Goal: Task Accomplishment & Management: Use online tool/utility

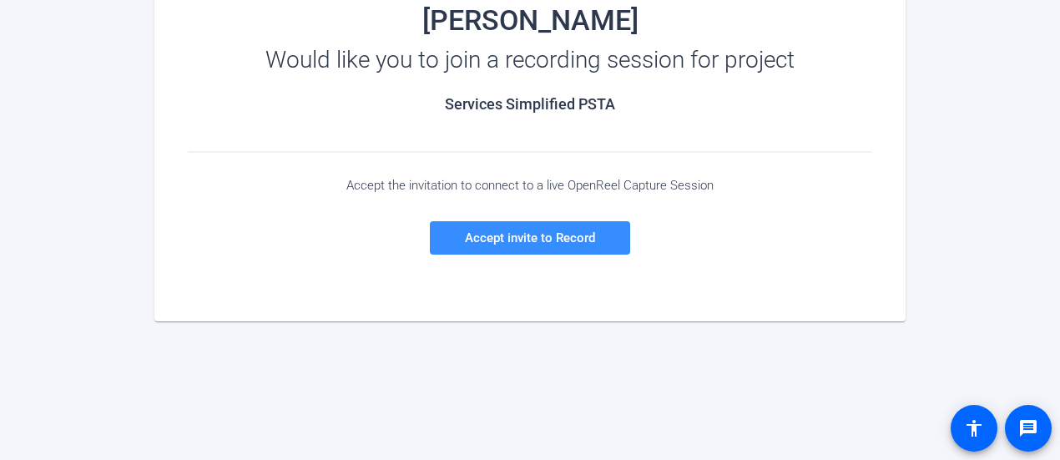
scroll to position [244, 0]
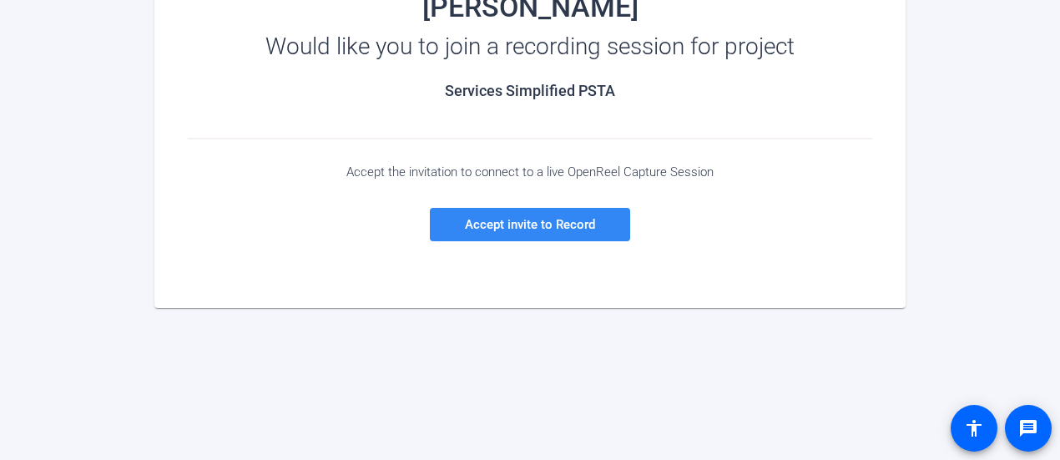
click at [549, 230] on span "Accept invite to Record" at bounding box center [530, 224] width 130 height 15
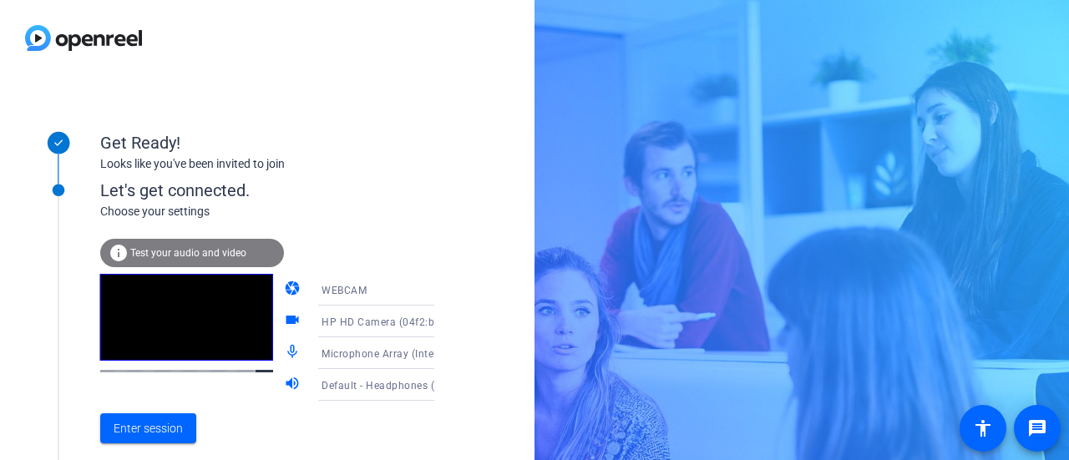
click at [441, 294] on icon at bounding box center [451, 290] width 20 height 20
click at [352, 245] on div at bounding box center [534, 230] width 1069 height 460
click at [321, 286] on span "WEBCAM" at bounding box center [343, 291] width 45 height 12
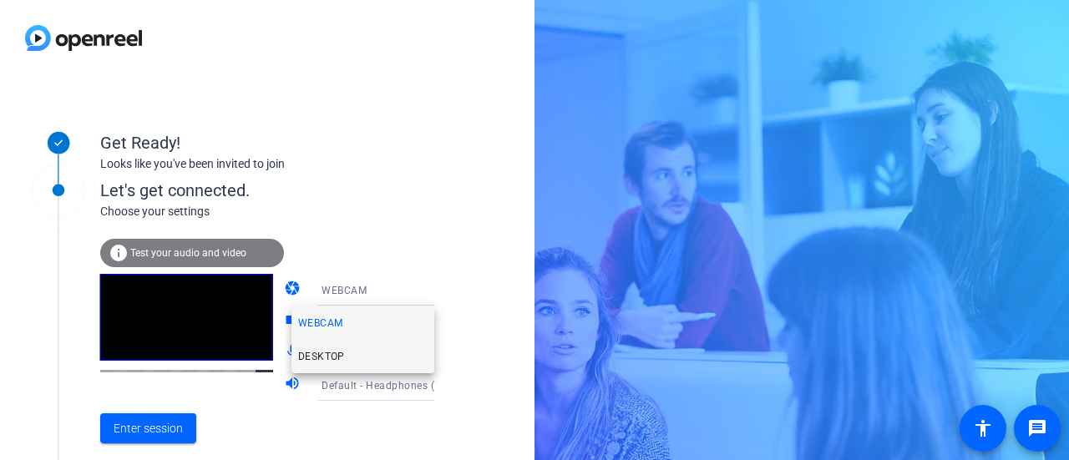
click at [311, 353] on span "DESKTOP" at bounding box center [321, 357] width 47 height 20
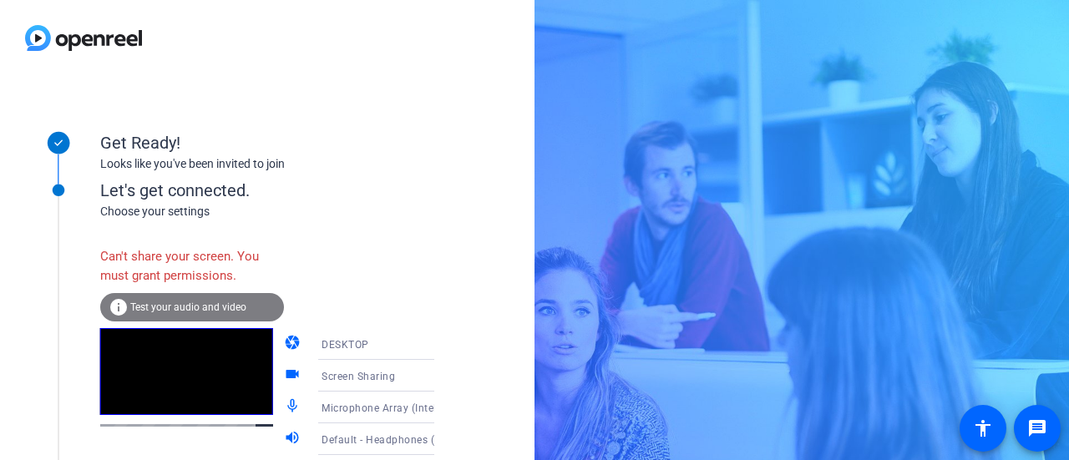
click at [379, 109] on div "Get Ready! Looks like you've been invited to join" at bounding box center [267, 138] width 334 height 74
click at [182, 308] on span "Test your audio and video" at bounding box center [188, 307] width 116 height 12
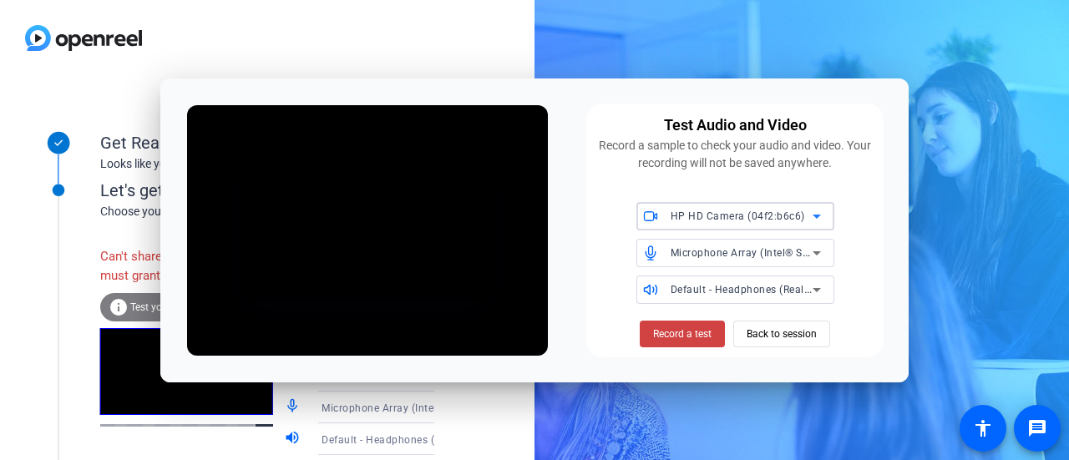
click at [808, 211] on icon at bounding box center [817, 216] width 20 height 20
click at [808, 211] on div at bounding box center [534, 230] width 1069 height 460
click at [787, 337] on span "Back to session" at bounding box center [781, 334] width 70 height 32
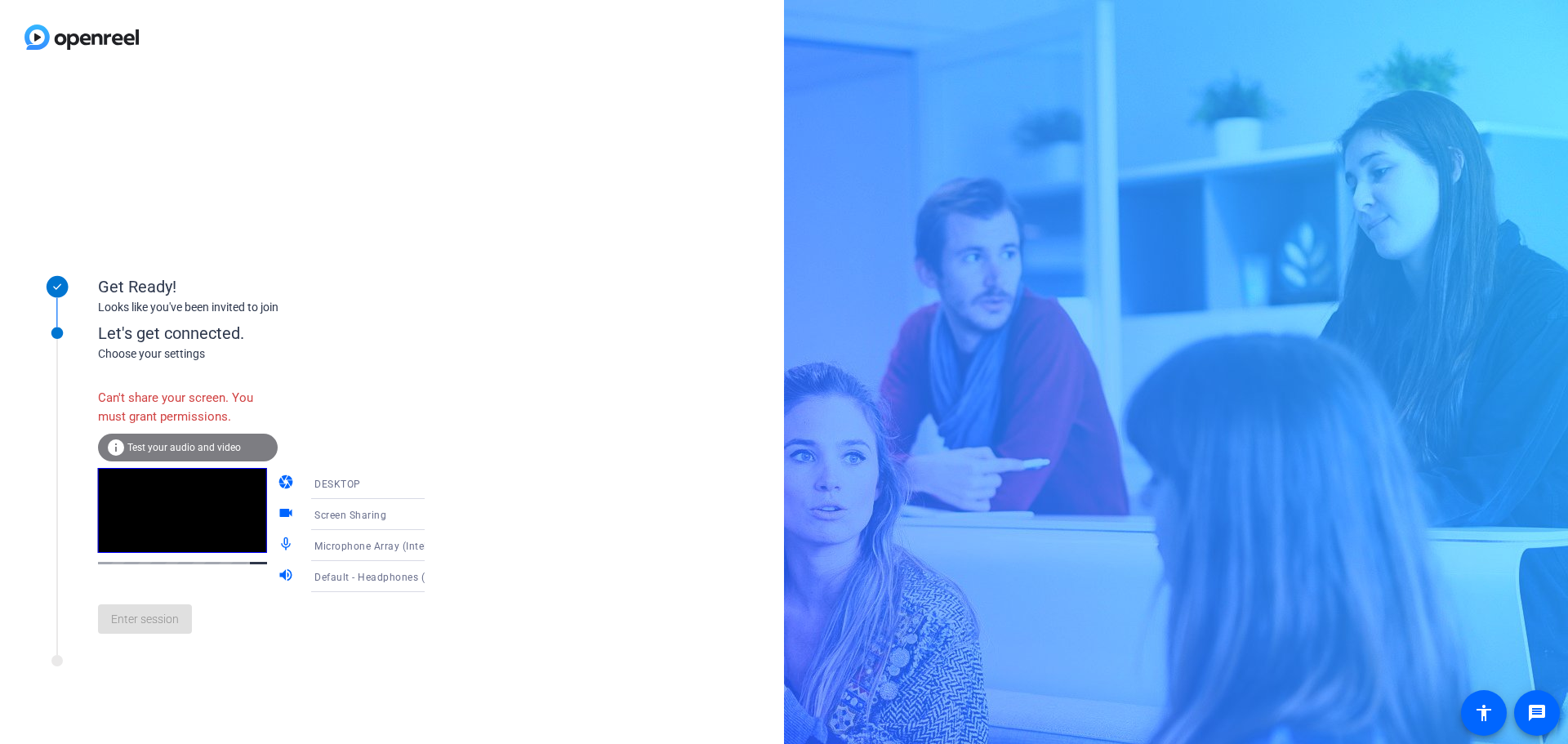
click at [476, 424] on div "Get Ready! Looks like you've been invited to join Let's get connected. Choose y…" at bounding box center [392, 409] width 784 height 670
click at [431, 517] on icon at bounding box center [441, 514] width 20 height 20
click at [399, 517] on body "Accessibility Screen-Reader Guide, Feedback, and Issue Reporting | New window G…" at bounding box center [784, 372] width 1568 height 744
click at [399, 517] on div at bounding box center [784, 372] width 1568 height 744
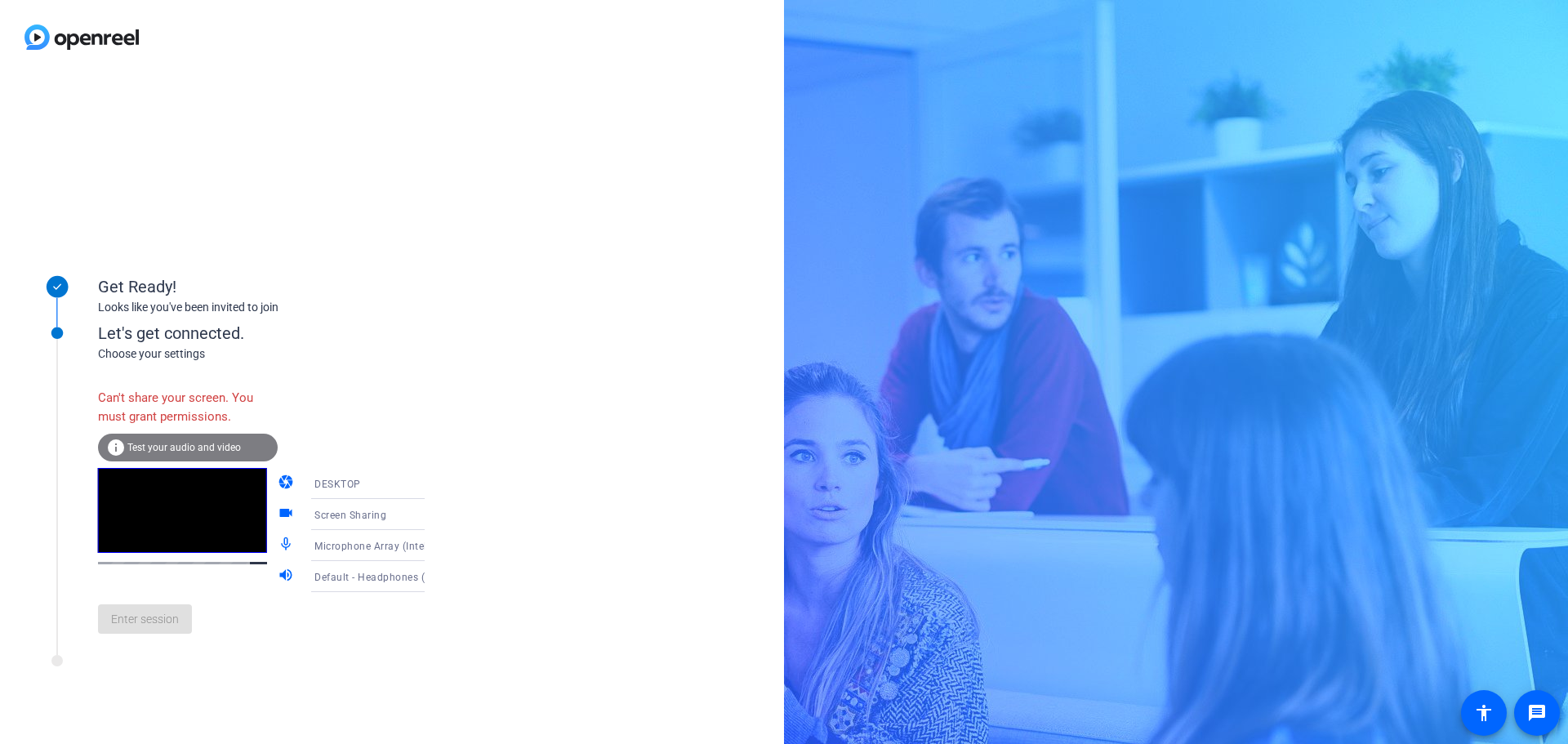
click at [431, 517] on icon at bounding box center [441, 514] width 20 height 20
click at [312, 666] on div at bounding box center [784, 372] width 1568 height 744
click at [131, 620] on div "Enter session" at bounding box center [278, 618] width 360 height 54
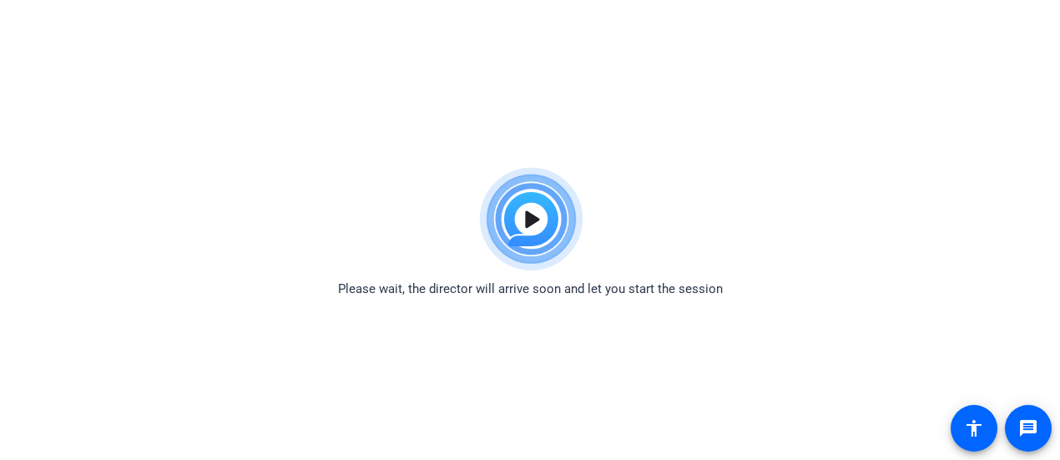
drag, startPoint x: 524, startPoint y: 89, endPoint x: 504, endPoint y: 89, distance: 20.0
click at [524, 89] on html "For screen-reader mode - click the first button of the website Accessibility Sc…" at bounding box center [530, 230] width 1060 height 460
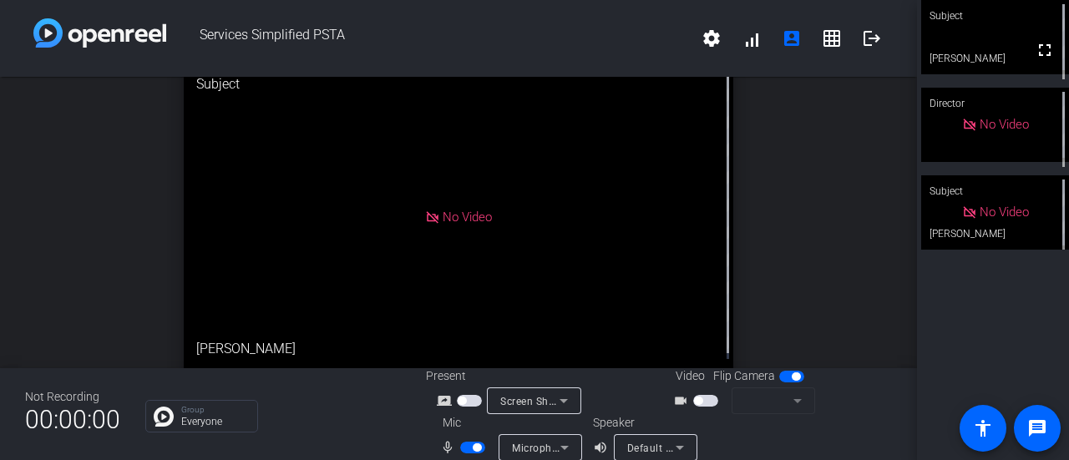
scroll to position [19, 0]
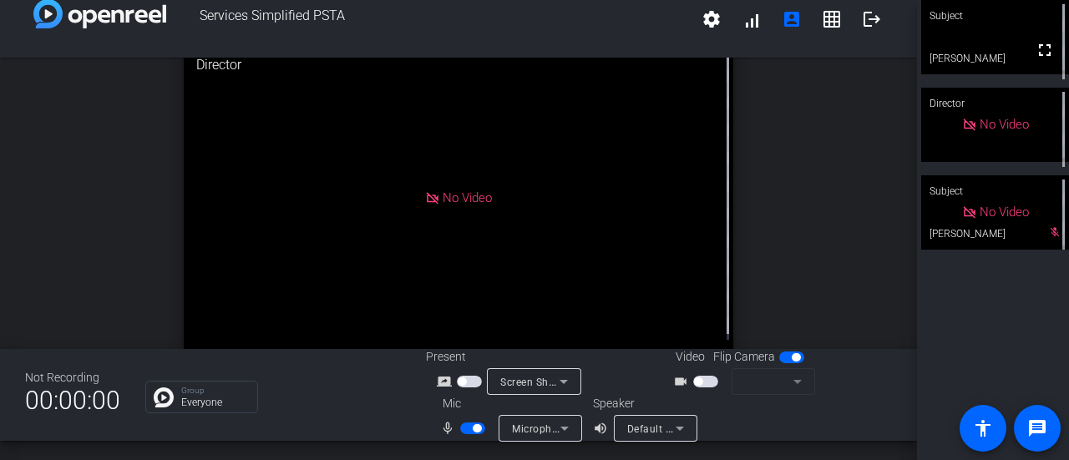
click at [476, 430] on span "button" at bounding box center [477, 428] width 8 height 8
click at [475, 430] on span "button" at bounding box center [472, 428] width 25 height 12
click at [473, 428] on span "button" at bounding box center [477, 428] width 8 height 8
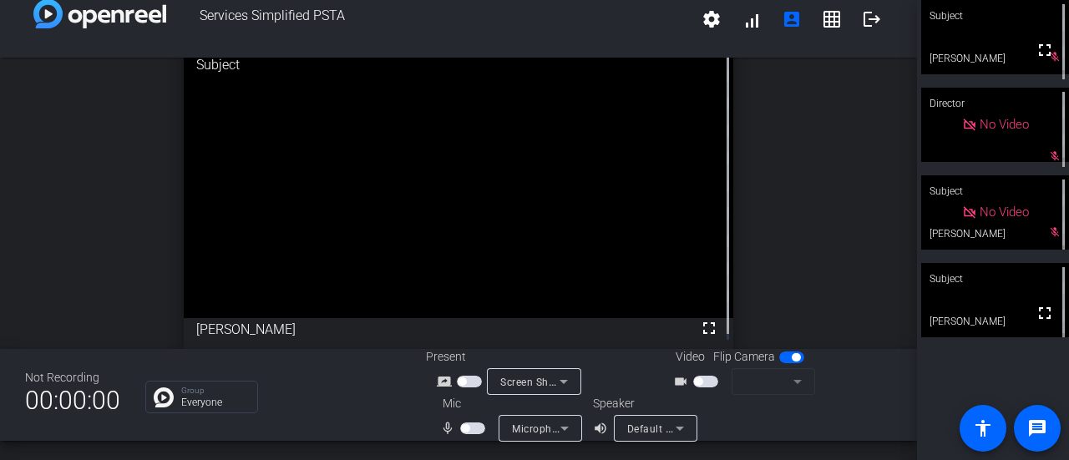
click at [470, 422] on mat-slide-toggle at bounding box center [474, 428] width 28 height 18
click at [467, 425] on span "button" at bounding box center [472, 428] width 25 height 12
click at [473, 428] on span "button" at bounding box center [477, 428] width 8 height 8
click at [469, 428] on span "button" at bounding box center [472, 428] width 25 height 12
click at [700, 379] on span "button" at bounding box center [705, 382] width 25 height 12
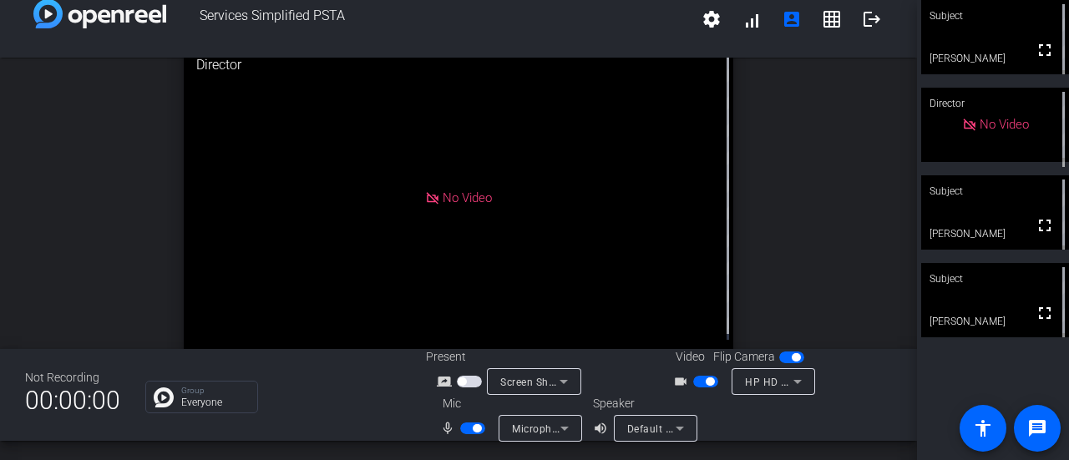
click at [706, 383] on span "button" at bounding box center [710, 381] width 8 height 8
click at [470, 433] on span "button" at bounding box center [472, 428] width 25 height 12
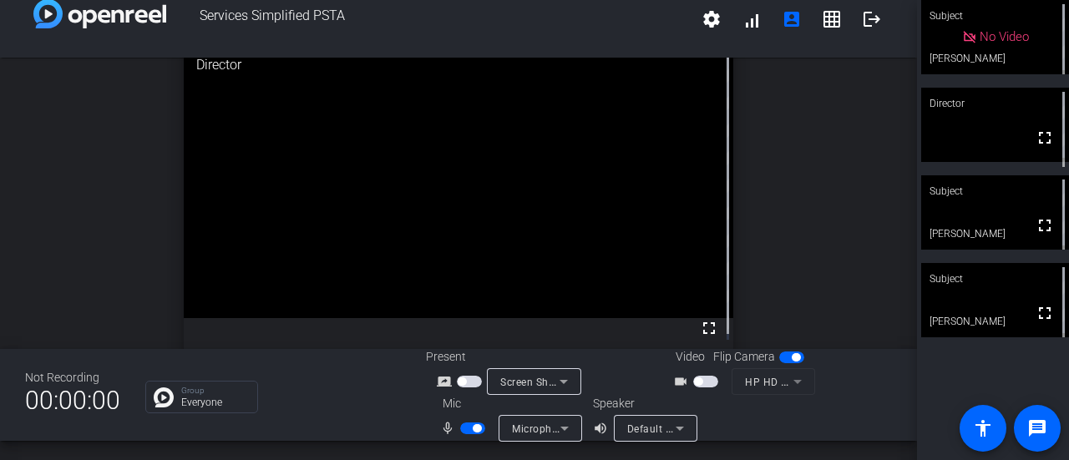
click at [473, 428] on span "button" at bounding box center [477, 428] width 8 height 8
click at [822, 23] on mat-icon "grid_on" at bounding box center [832, 19] width 20 height 20
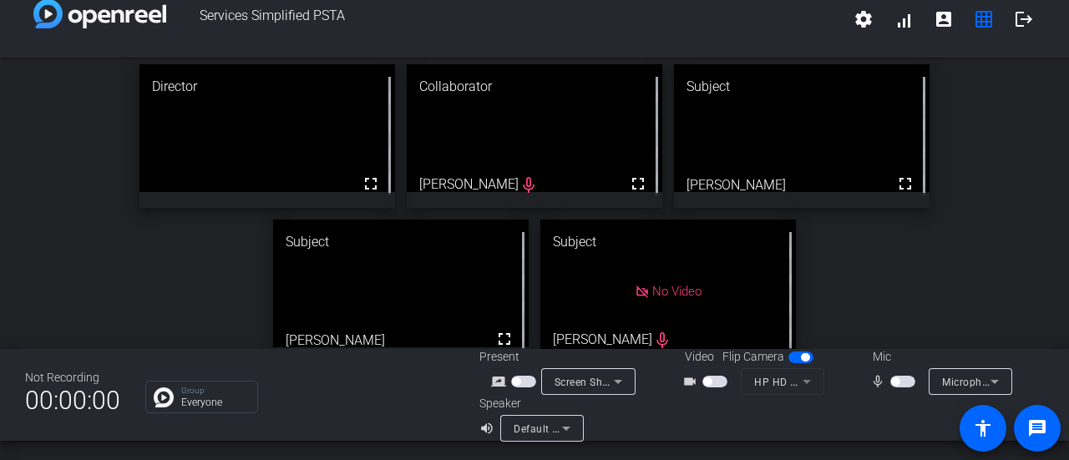
click at [897, 383] on span "button" at bounding box center [902, 382] width 25 height 12
click at [704, 383] on span "button" at bounding box center [707, 381] width 8 height 8
click at [903, 383] on span "button" at bounding box center [907, 381] width 8 height 8
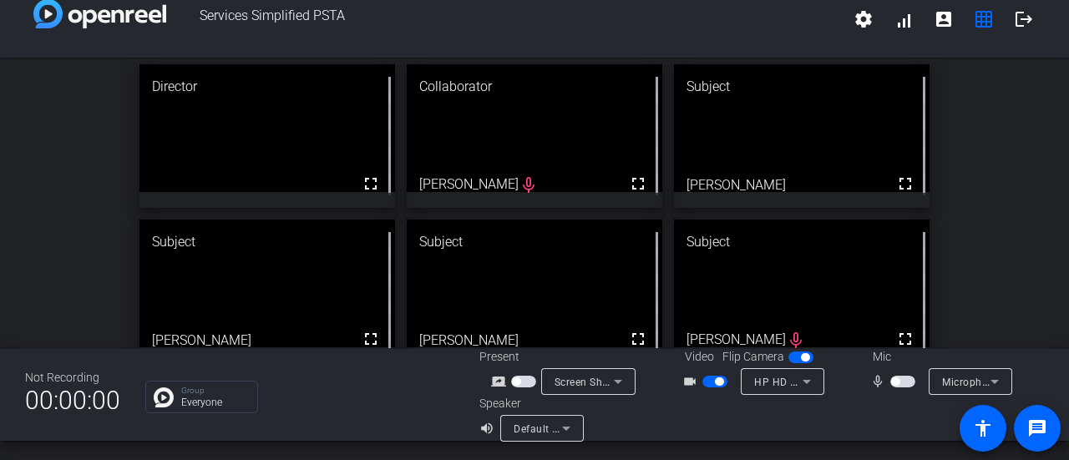
click at [898, 380] on span "button" at bounding box center [902, 382] width 25 height 12
click at [898, 380] on button "button" at bounding box center [902, 382] width 25 height 12
click at [898, 380] on span "button" at bounding box center [902, 382] width 25 height 12
click at [903, 382] on span "button" at bounding box center [907, 381] width 8 height 8
click at [898, 382] on button "button" at bounding box center [902, 382] width 25 height 12
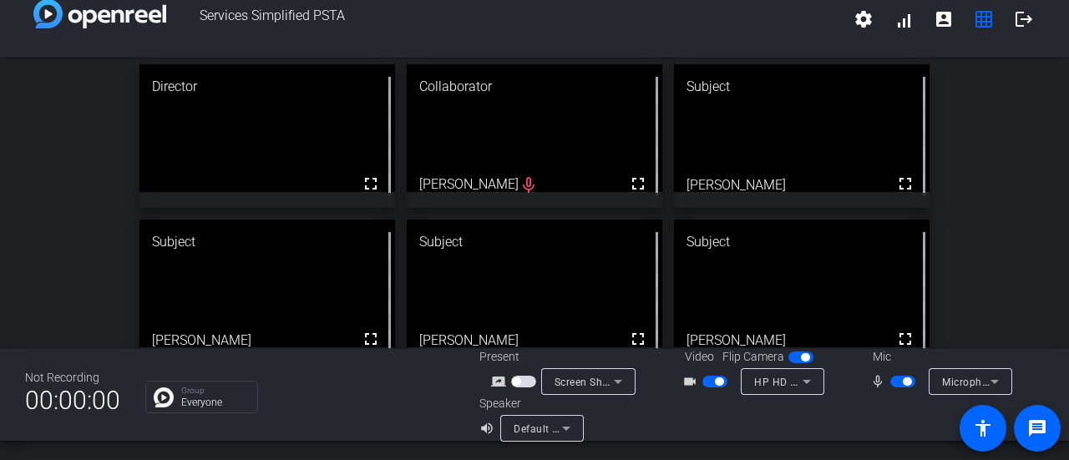
click at [894, 383] on span "button" at bounding box center [902, 382] width 25 height 12
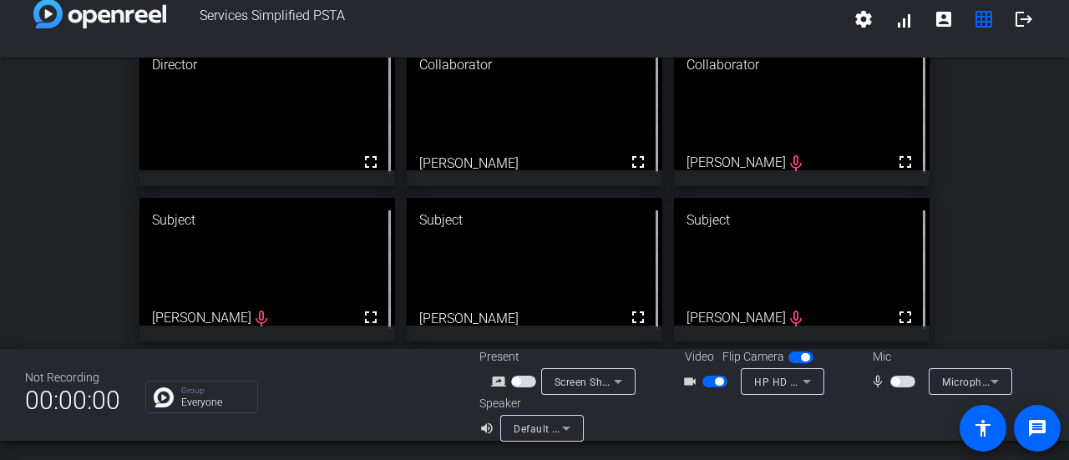
click at [897, 381] on span "button" at bounding box center [902, 382] width 25 height 12
click at [903, 381] on span "button" at bounding box center [907, 381] width 8 height 8
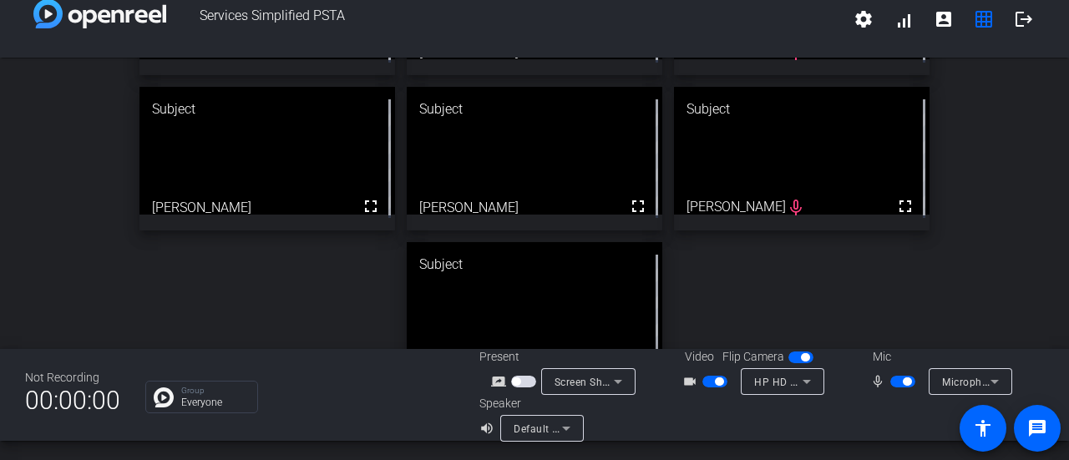
scroll to position [125, 0]
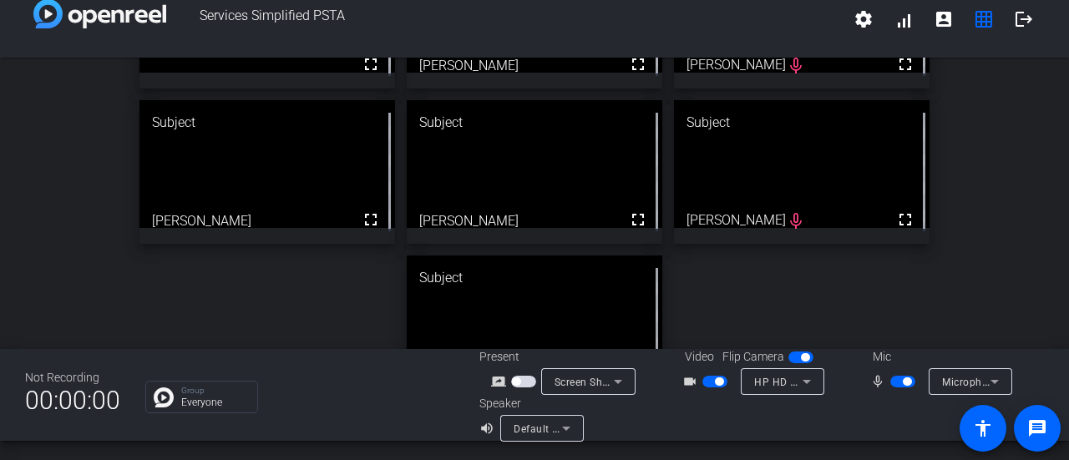
click at [718, 383] on span "button" at bounding box center [714, 382] width 25 height 12
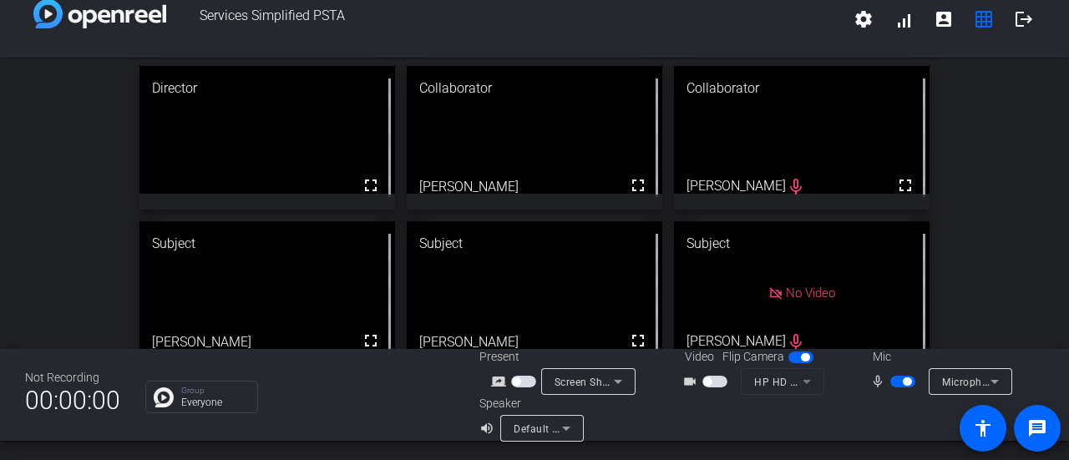
scroll to position [0, 0]
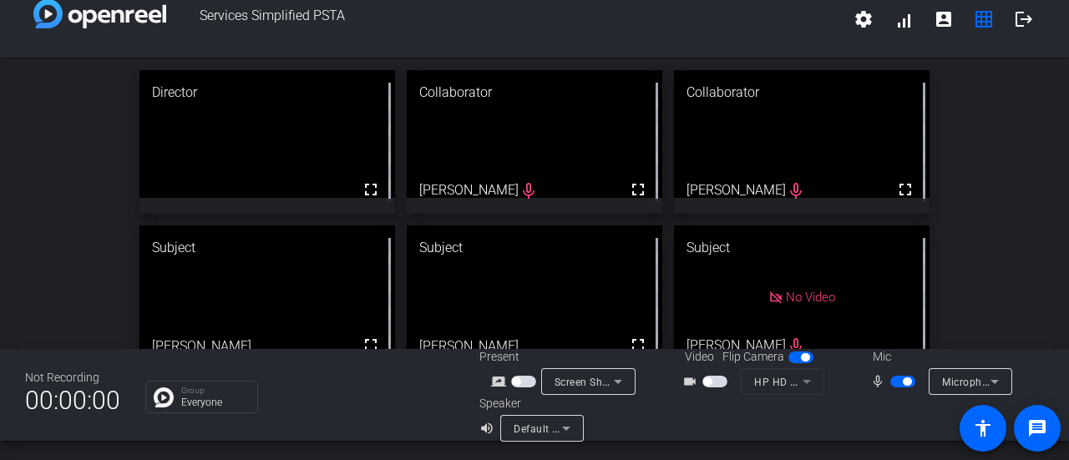
click at [900, 376] on span "button" at bounding box center [902, 382] width 25 height 12
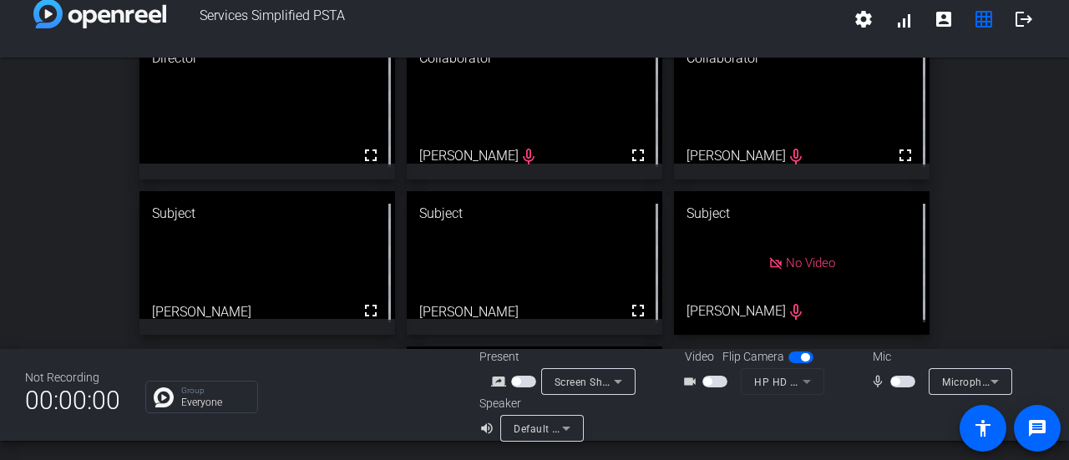
scroll to position [33, 0]
click at [896, 384] on span "button" at bounding box center [902, 382] width 25 height 12
click at [898, 23] on span at bounding box center [903, 19] width 40 height 40
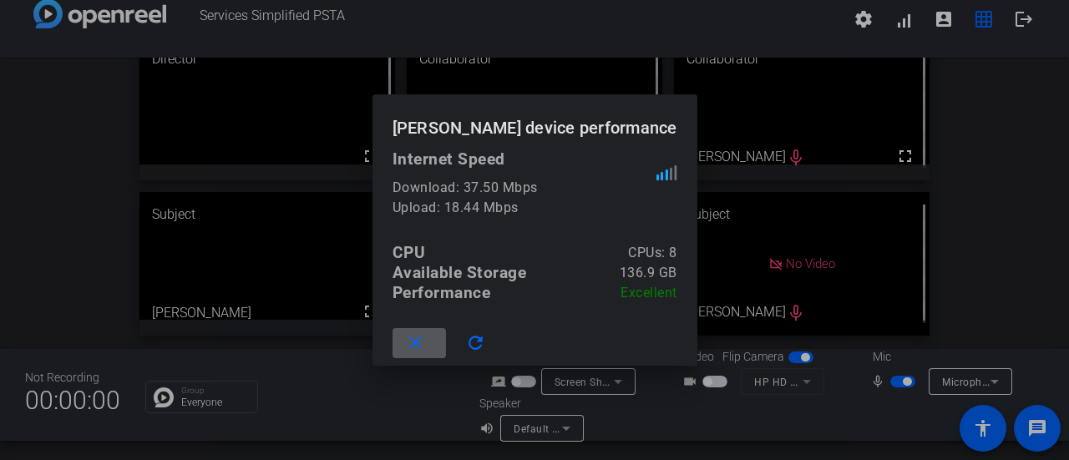
click at [426, 339] on mat-icon "close" at bounding box center [415, 343] width 21 height 21
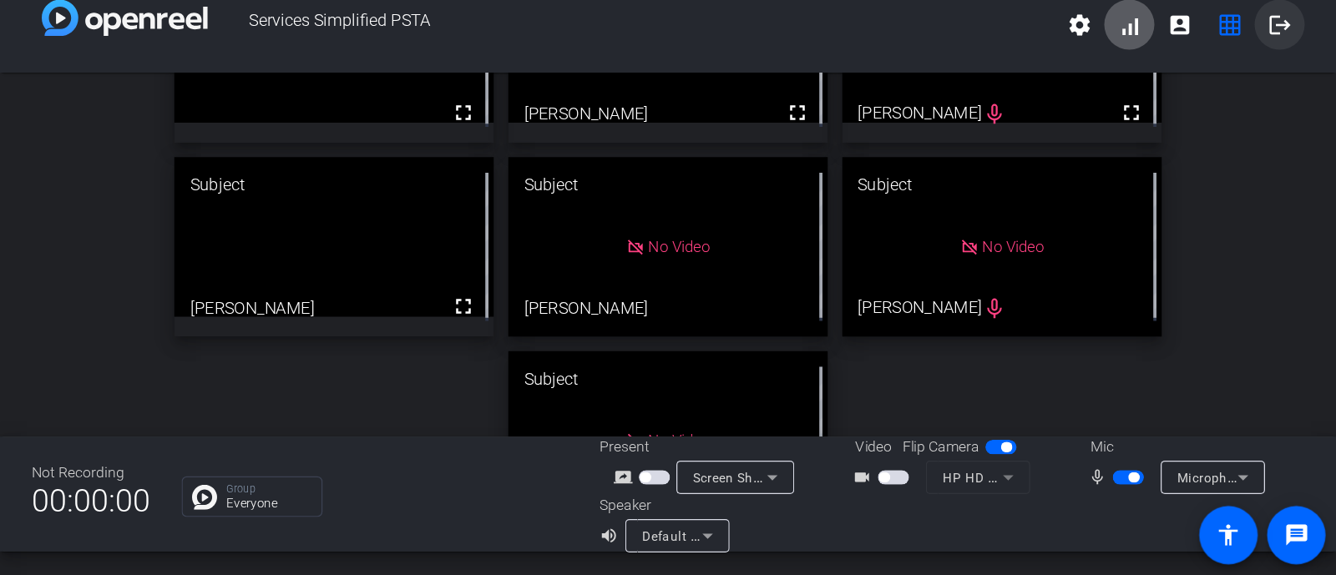
scroll to position [100, 0]
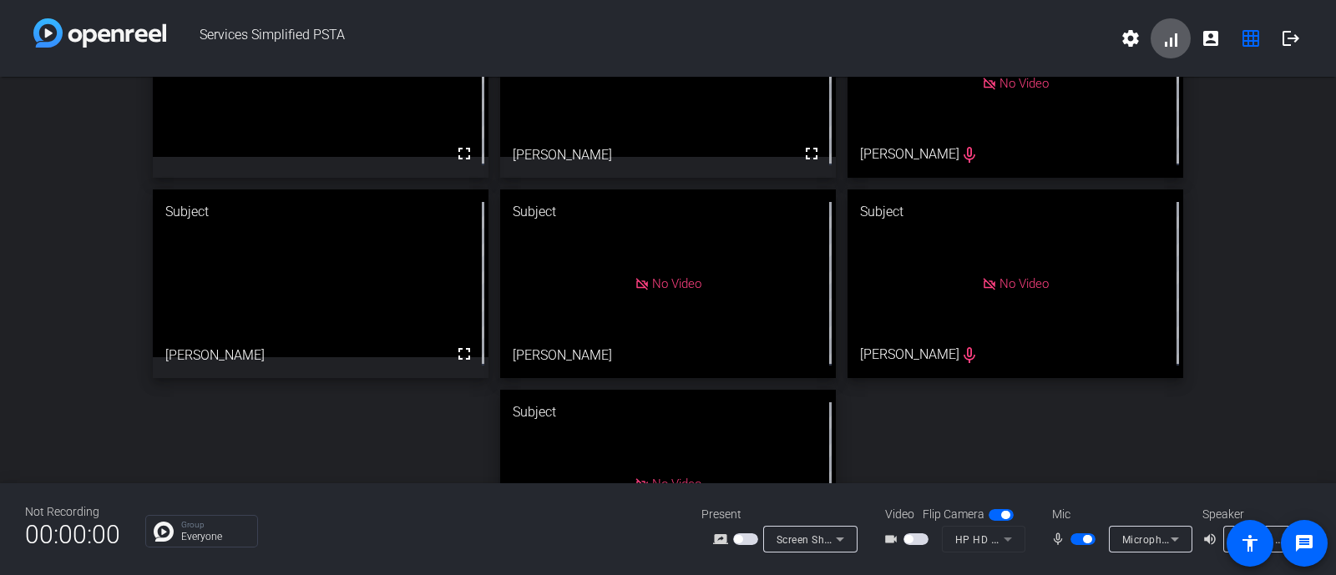
drag, startPoint x: 1020, startPoint y: 13, endPoint x: 99, endPoint y: 368, distance: 987.3
click at [99, 368] on div "Director fullscreen Collaborator fullscreen [PERSON_NAME] Collaborator No Video…" at bounding box center [668, 284] width 1336 height 615
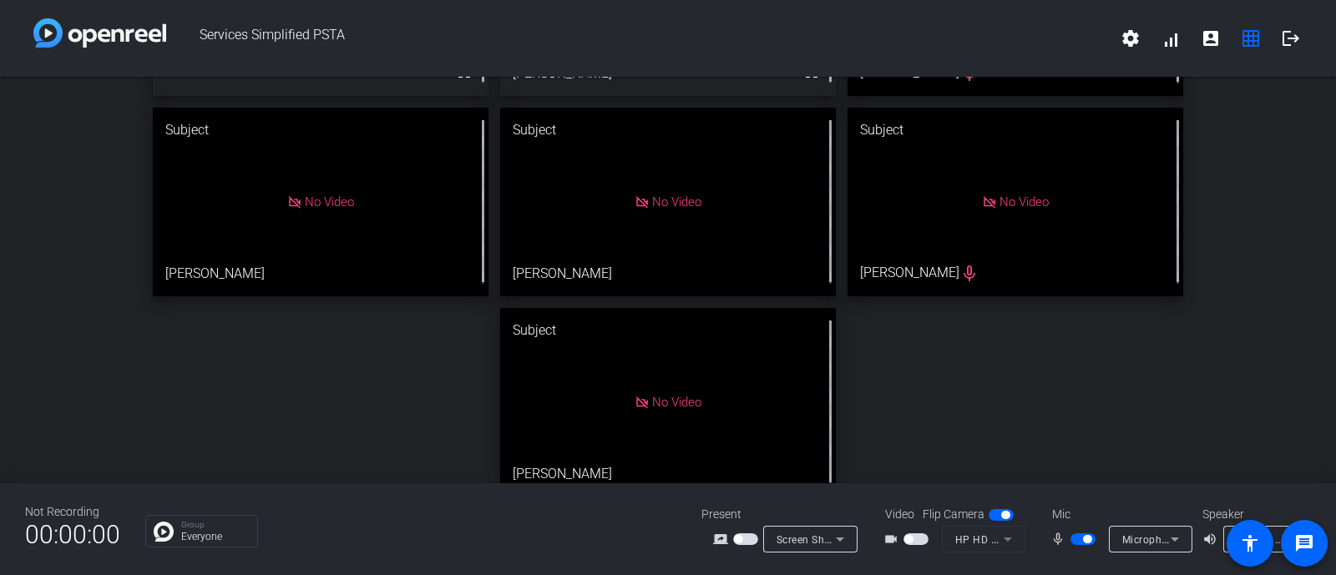
scroll to position [187, 0]
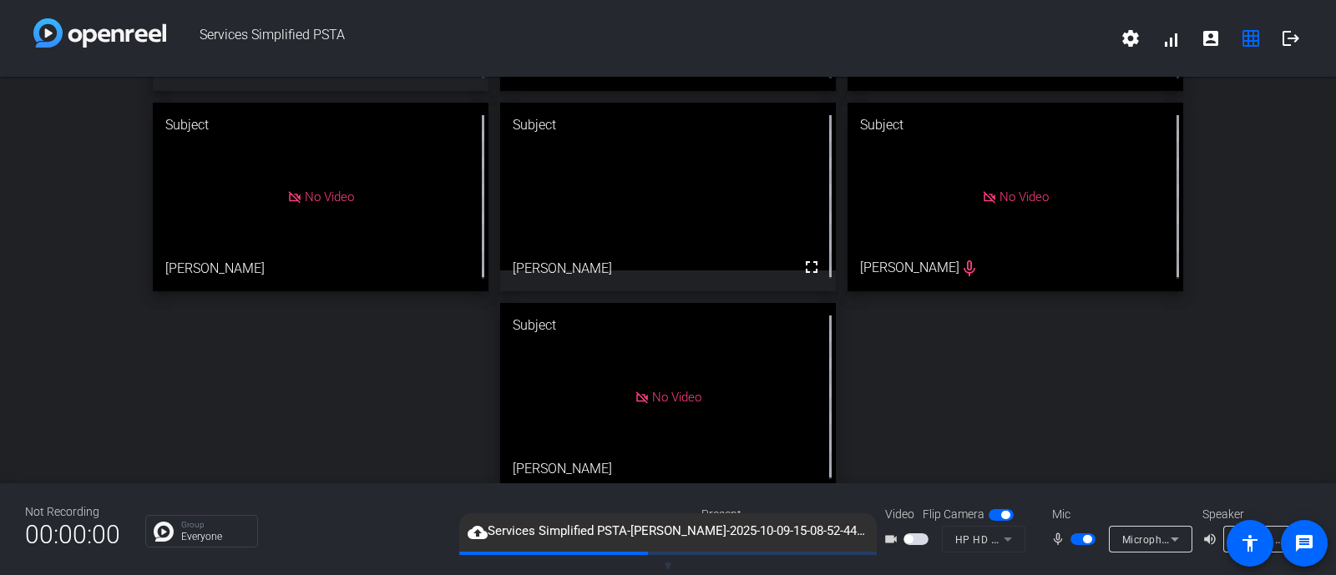
click at [1078, 542] on span "button" at bounding box center [1082, 540] width 25 height 12
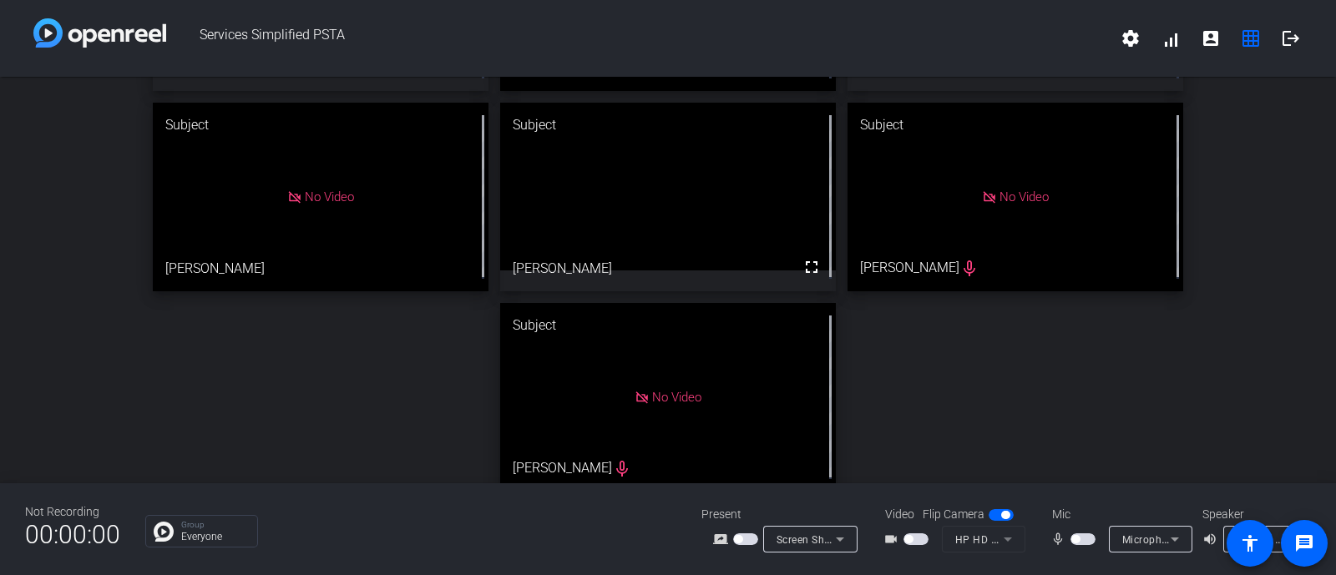
click at [1078, 542] on span "button" at bounding box center [1075, 539] width 8 height 8
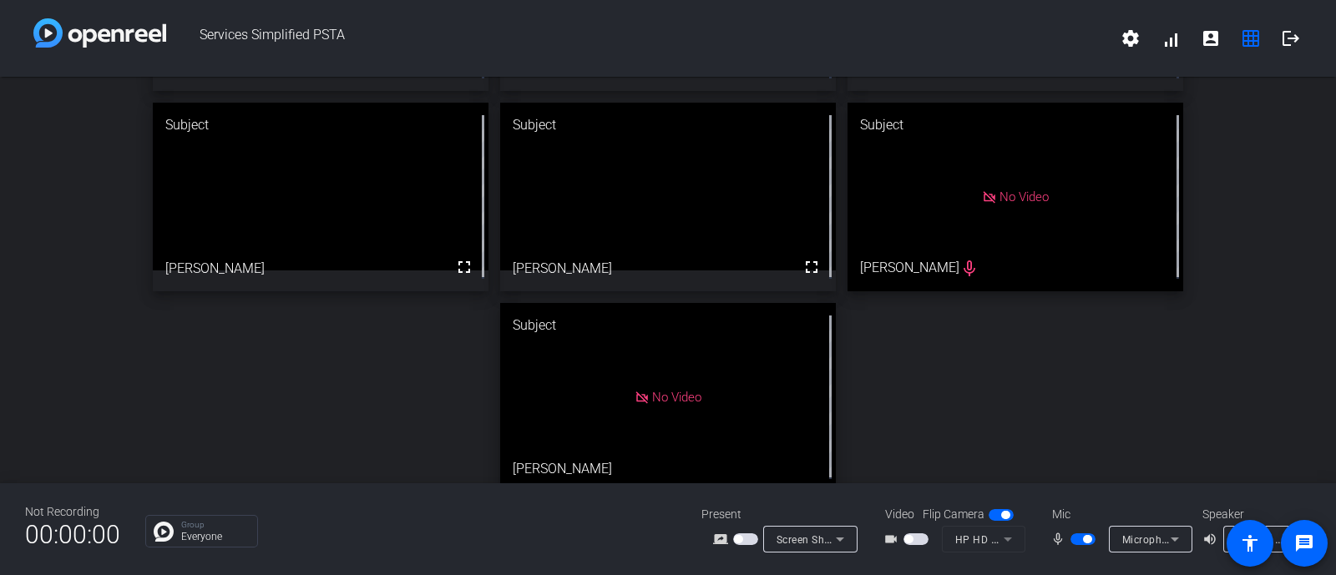
click at [913, 542] on span "button" at bounding box center [915, 540] width 25 height 12
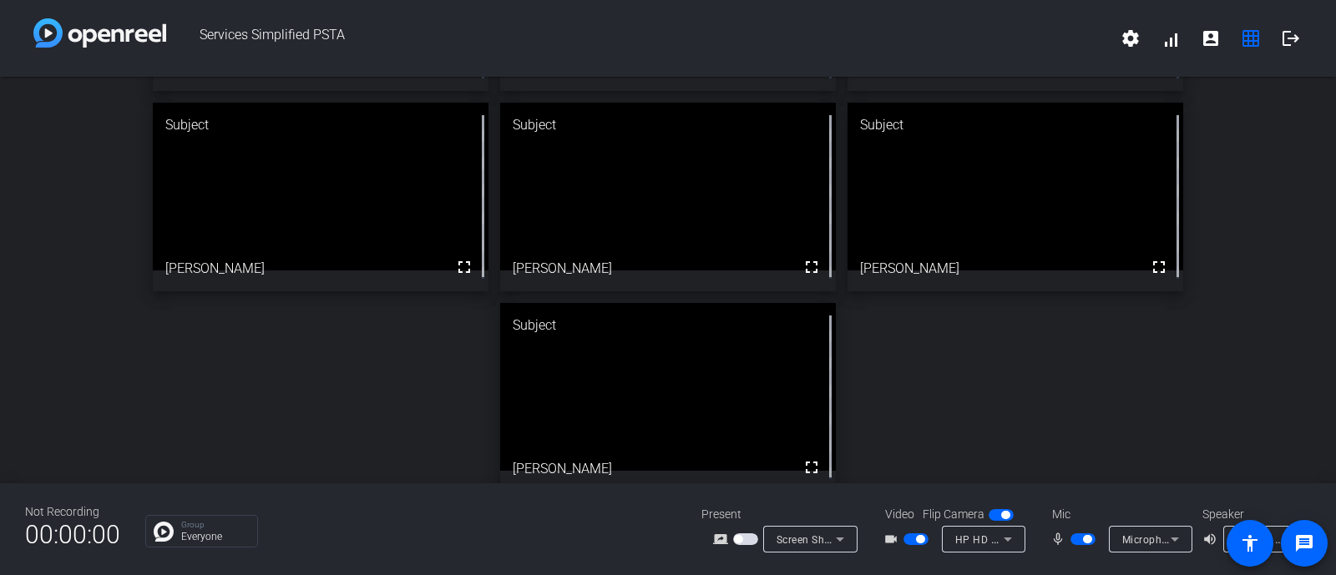
click at [1081, 543] on span "button" at bounding box center [1082, 540] width 25 height 12
click at [1082, 539] on span "button" at bounding box center [1082, 540] width 25 height 12
click at [1082, 539] on button "button" at bounding box center [1082, 540] width 25 height 12
click at [1078, 534] on span "button" at bounding box center [1082, 540] width 25 height 12
click at [1088, 540] on span "button" at bounding box center [1087, 539] width 8 height 8
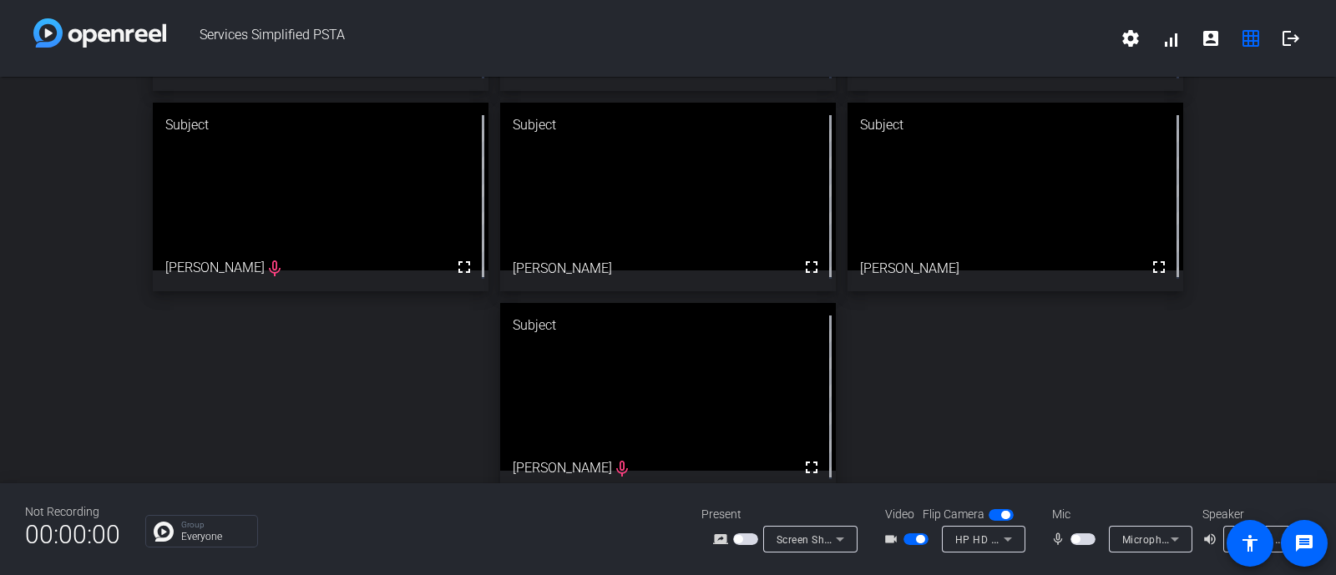
click at [1088, 540] on span "button" at bounding box center [1082, 540] width 25 height 12
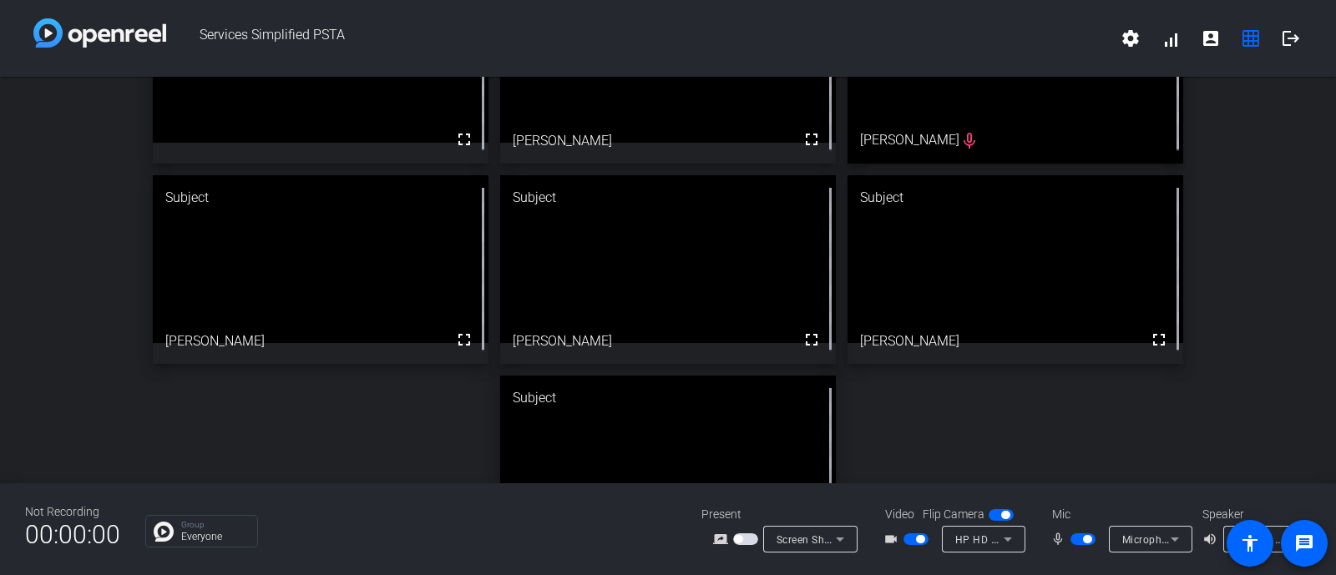
scroll to position [0, 0]
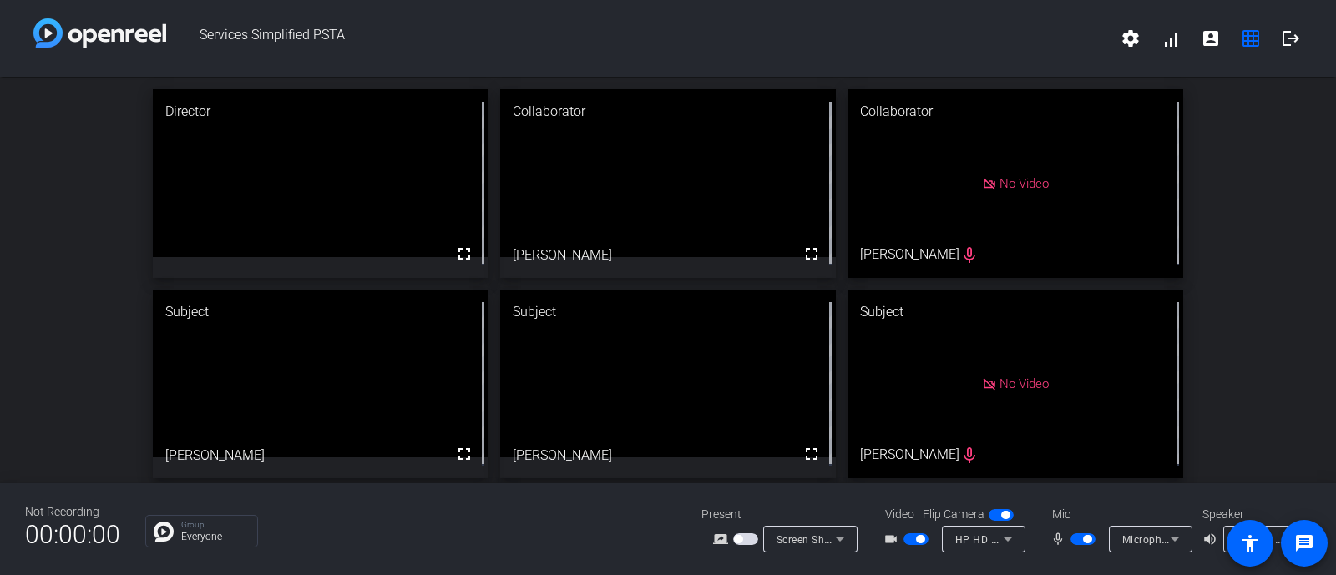
click at [922, 540] on span "button" at bounding box center [920, 539] width 8 height 8
click at [914, 540] on span "button" at bounding box center [915, 540] width 25 height 12
click at [910, 534] on span "button" at bounding box center [915, 540] width 25 height 12
click at [926, 543] on span "button" at bounding box center [915, 540] width 25 height 12
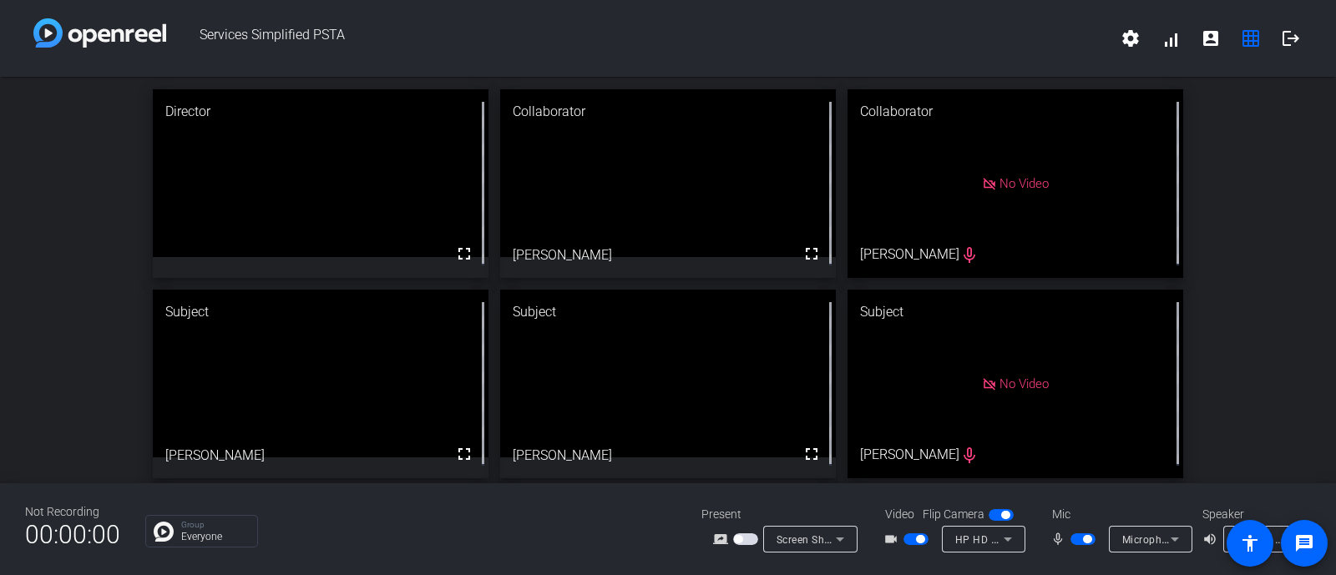
click at [926, 543] on span "button" at bounding box center [915, 540] width 25 height 12
click at [918, 541] on span "button" at bounding box center [920, 539] width 8 height 8
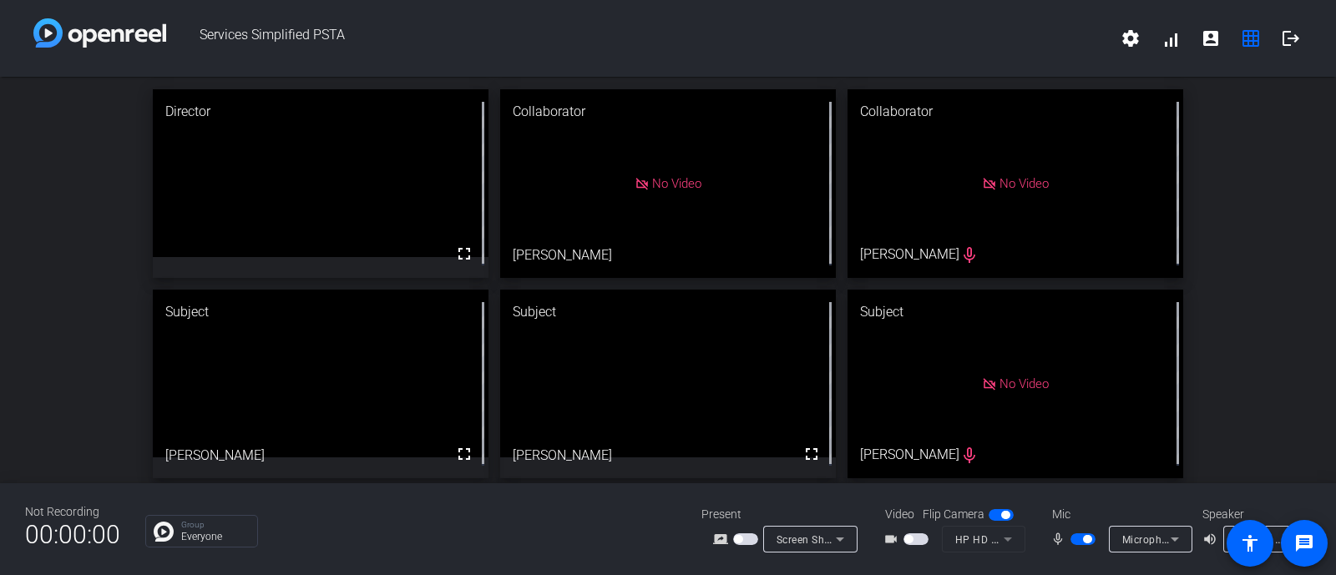
click at [1081, 536] on span "button" at bounding box center [1082, 540] width 25 height 12
click at [1073, 537] on span "button" at bounding box center [1075, 539] width 8 height 8
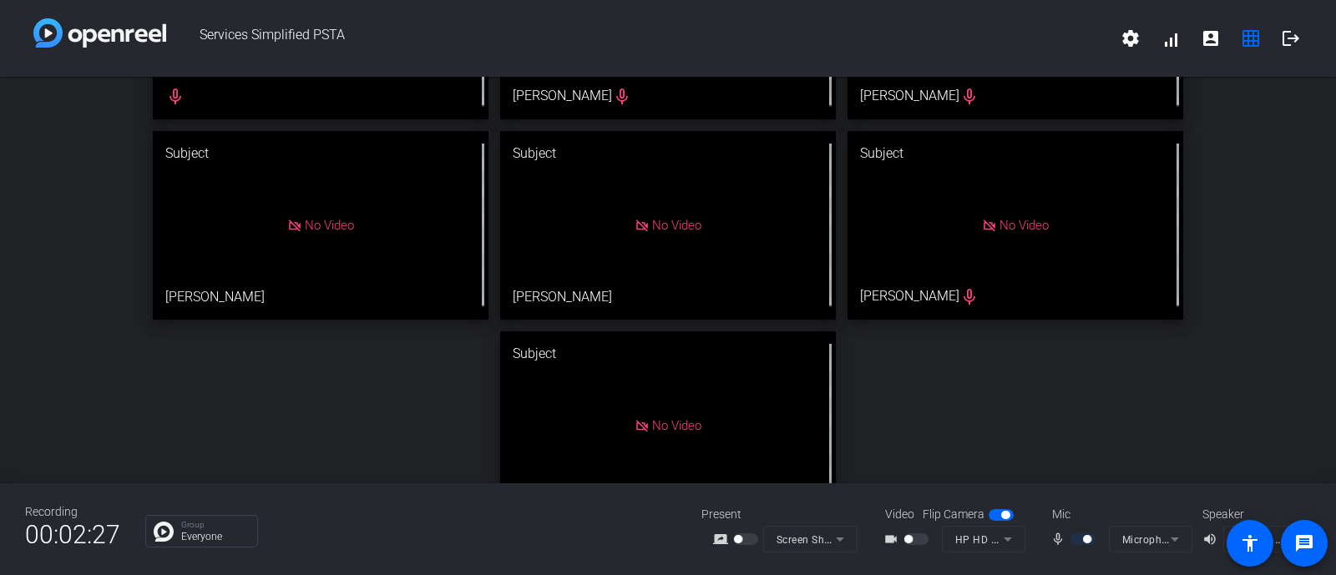
scroll to position [159, 0]
click at [1085, 542] on span "button" at bounding box center [1087, 539] width 8 height 8
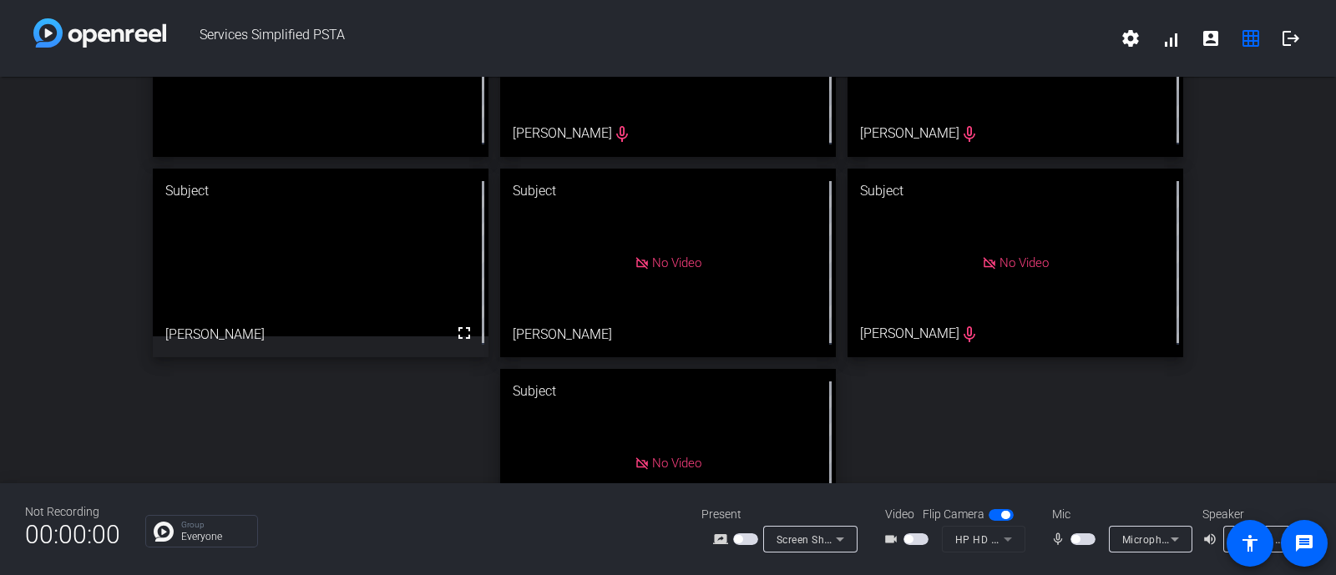
scroll to position [128, 0]
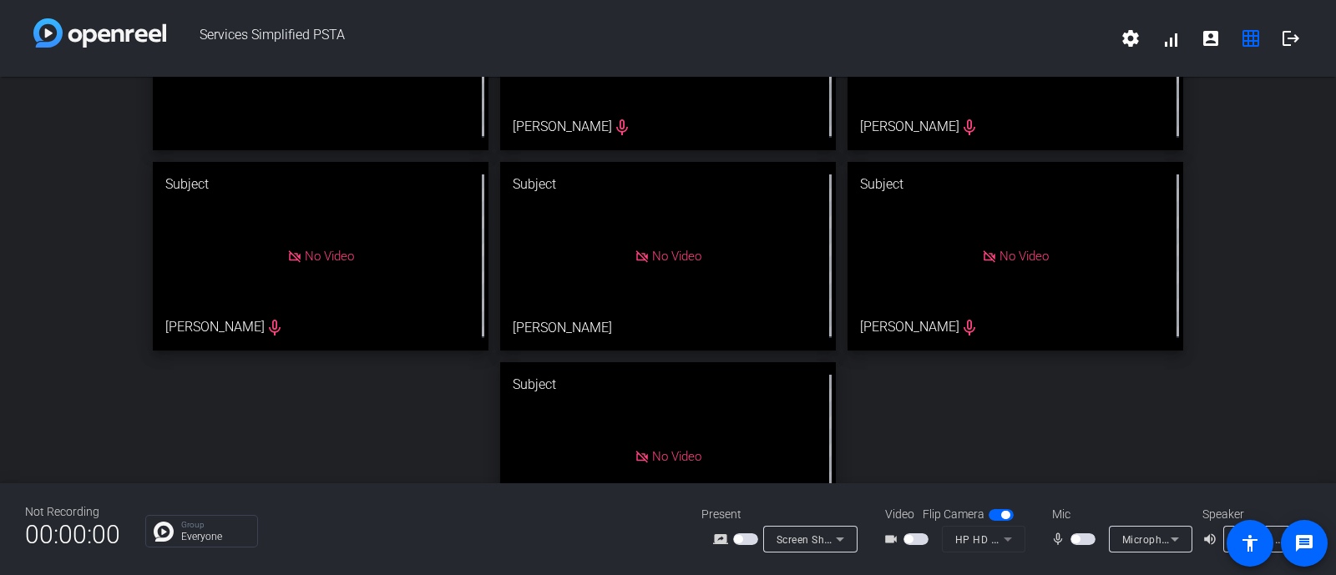
click at [1077, 541] on span "button" at bounding box center [1075, 539] width 8 height 8
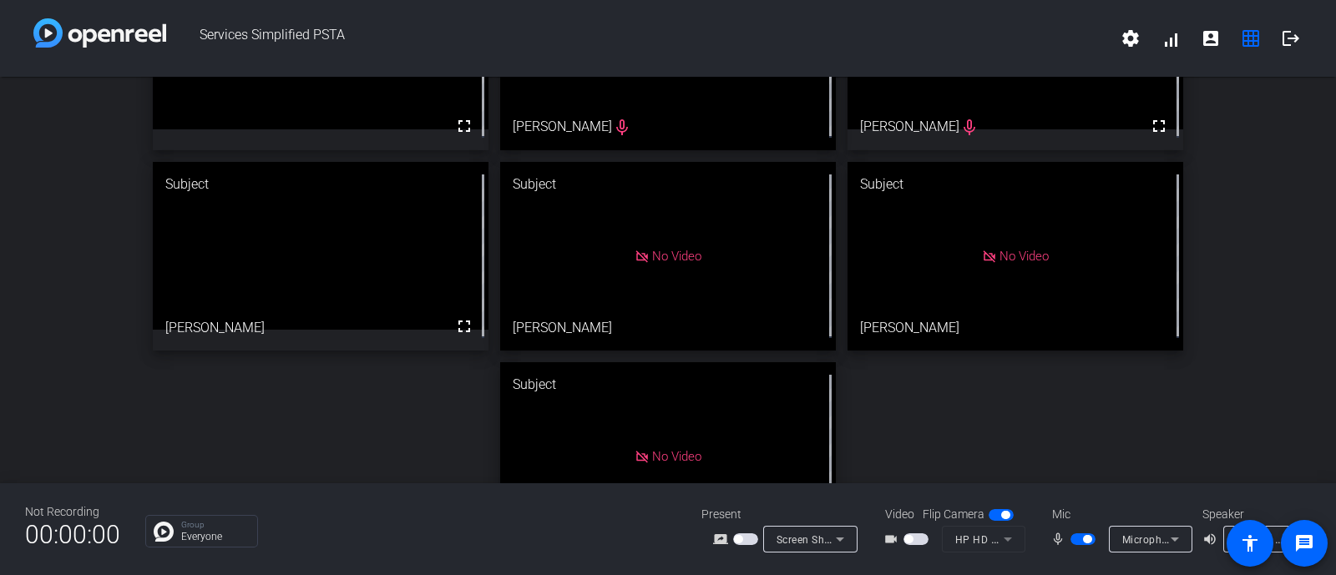
click at [1085, 538] on span "button" at bounding box center [1087, 539] width 8 height 8
click at [906, 539] on span "button" at bounding box center [908, 539] width 8 height 8
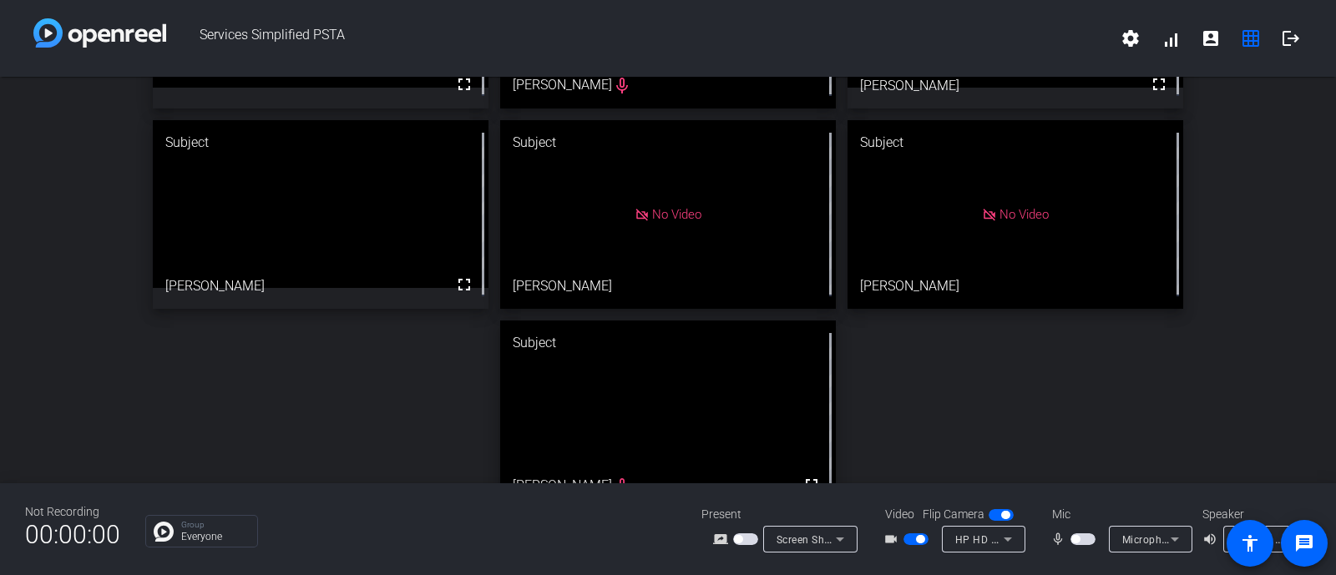
scroll to position [164, 0]
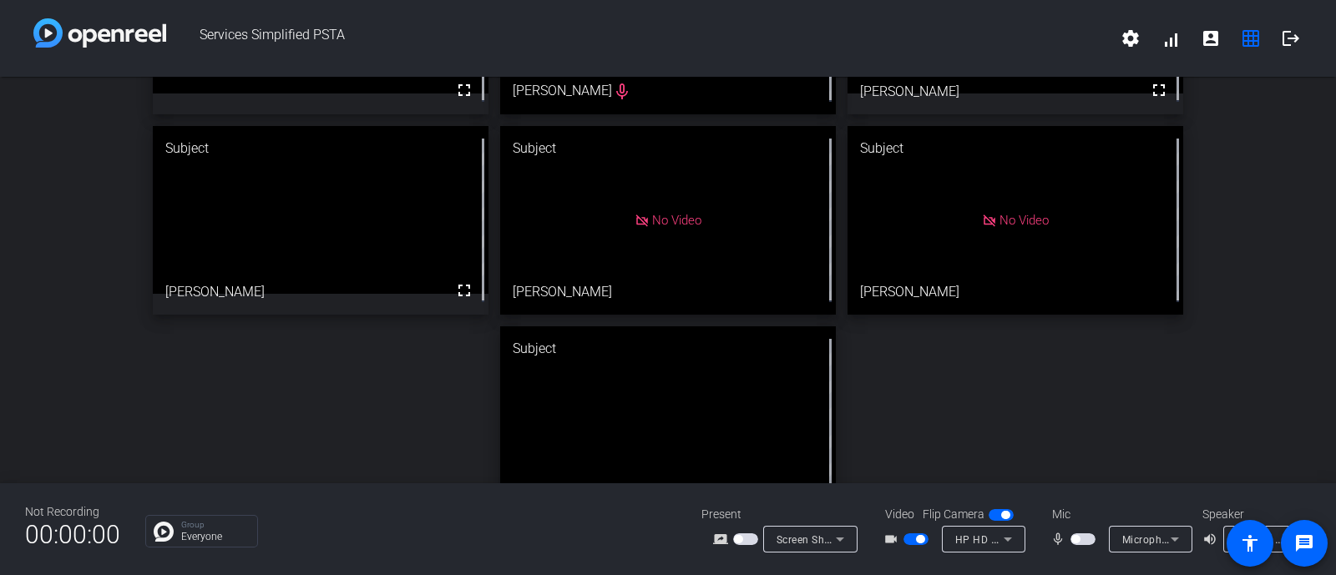
click at [1077, 536] on span "button" at bounding box center [1075, 539] width 8 height 8
click at [1077, 536] on button "button" at bounding box center [1082, 540] width 25 height 12
click at [1081, 535] on span "button" at bounding box center [1082, 540] width 25 height 12
click at [1076, 539] on span "button" at bounding box center [1075, 539] width 8 height 8
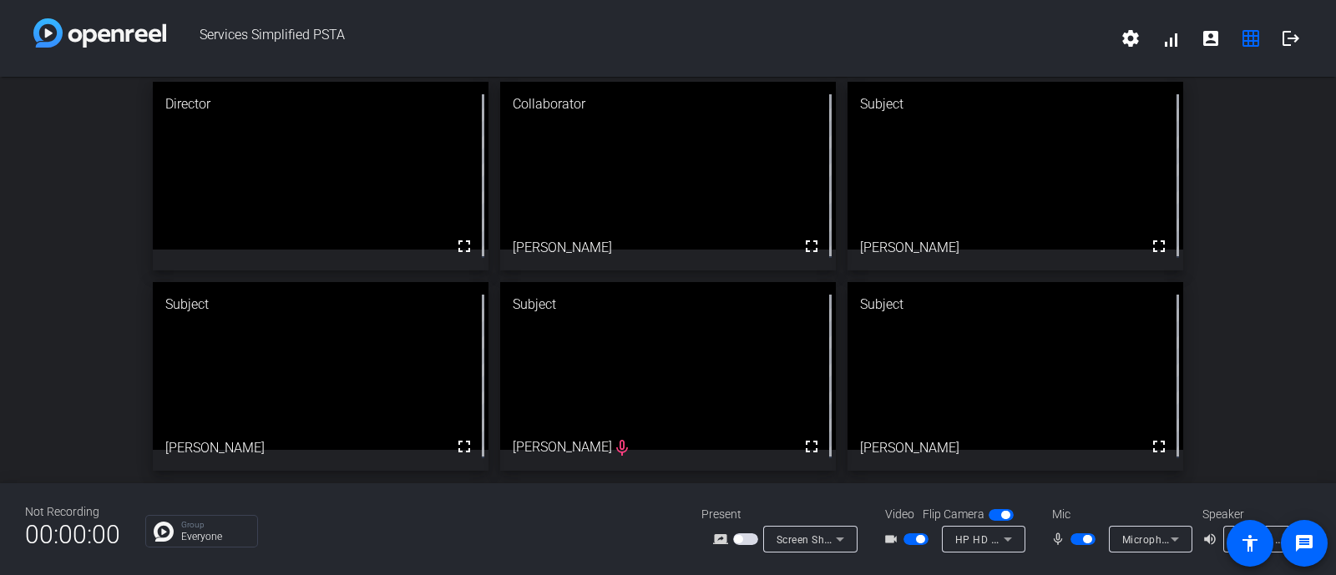
scroll to position [3, 0]
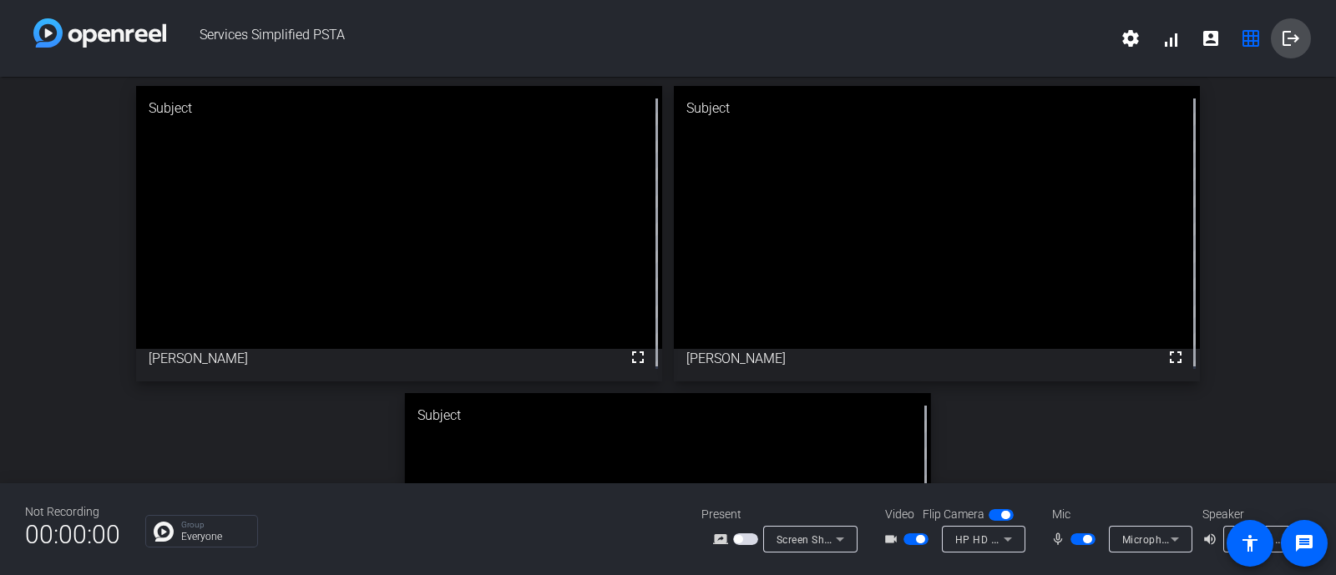
click at [1296, 41] on mat-icon "logout" at bounding box center [1291, 38] width 20 height 20
